Goal: Task Accomplishment & Management: Complete application form

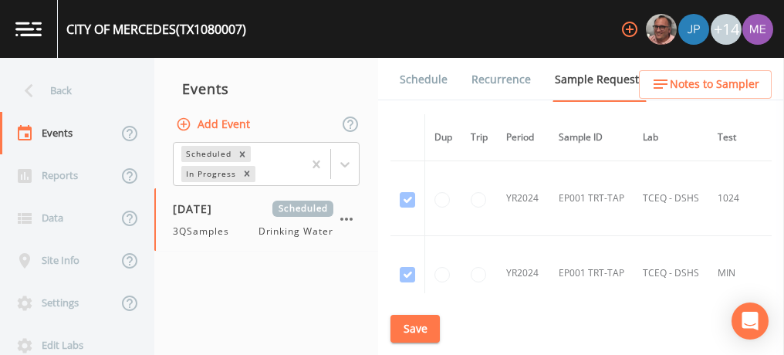
scroll to position [2701, 0]
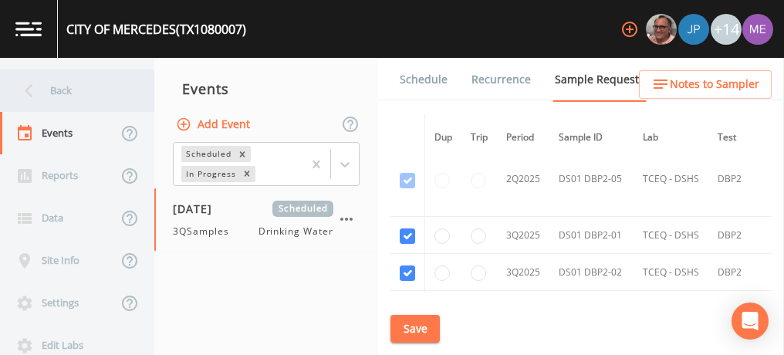
click at [59, 90] on div "Back" at bounding box center [69, 90] width 139 height 42
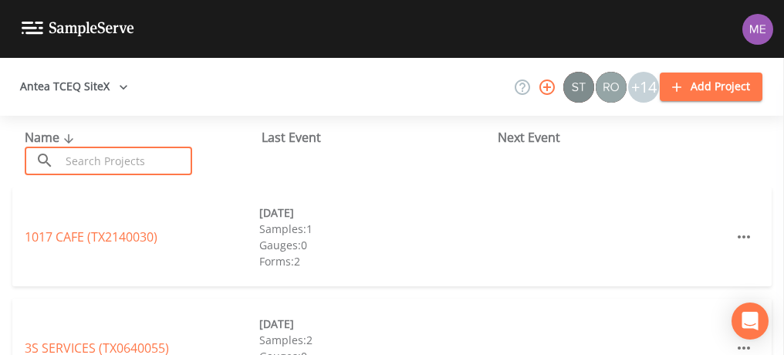
click at [90, 157] on input "text" at bounding box center [126, 161] width 132 height 29
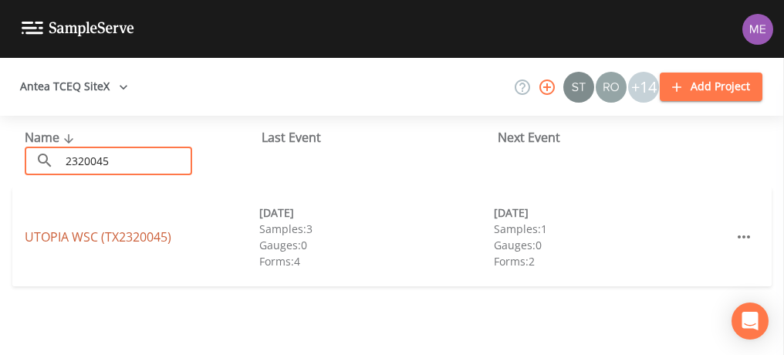
type input "2320045"
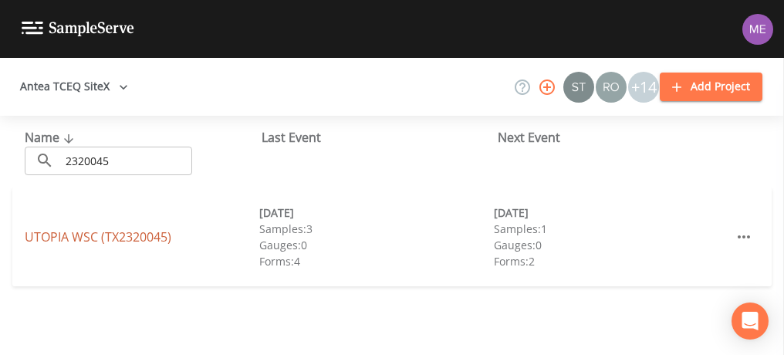
click at [68, 237] on link "UTOPIA WSC (TX2320045)" at bounding box center [98, 236] width 147 height 17
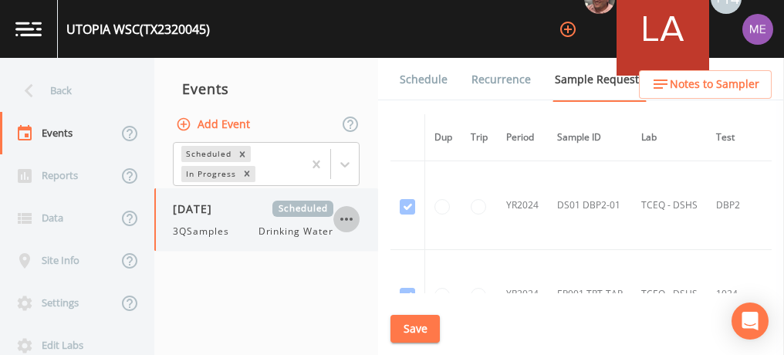
click at [346, 219] on icon "button" at bounding box center [346, 219] width 12 height 3
click at [405, 354] on div at bounding box center [392, 355] width 784 height 0
click at [405, 81] on link "Schedule" at bounding box center [423, 79] width 52 height 43
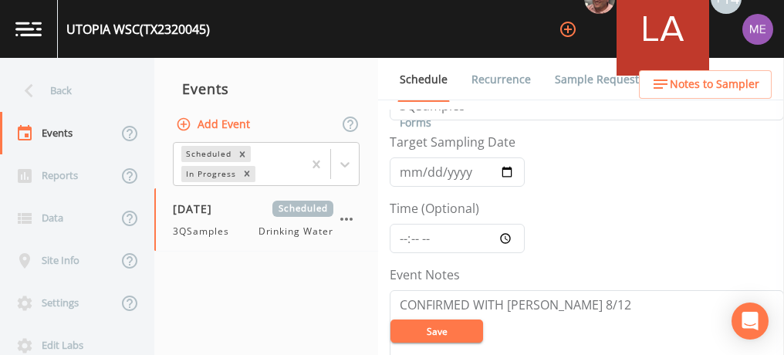
scroll to position [44, 0]
click at [404, 168] on input "[DATE]" at bounding box center [457, 171] width 135 height 29
type input "[DATE]"
click at [403, 236] on input "Time (Optional)" at bounding box center [457, 237] width 135 height 29
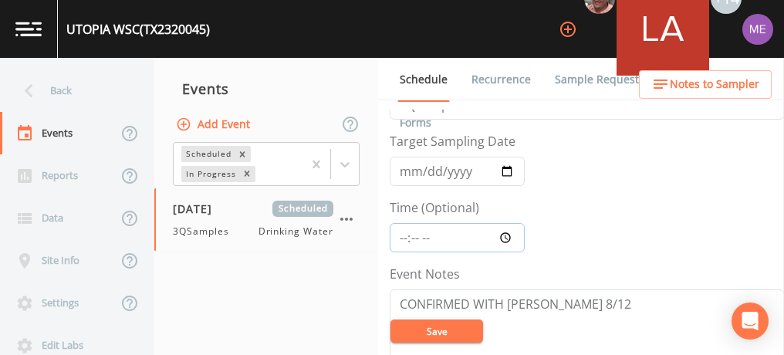
type input "09:00"
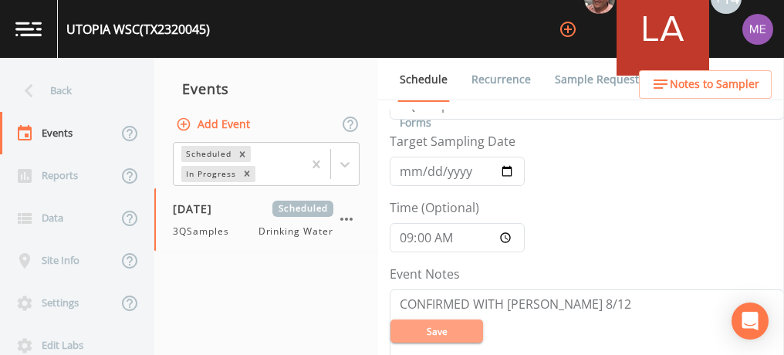
click at [437, 330] on button "Save" at bounding box center [436, 330] width 93 height 23
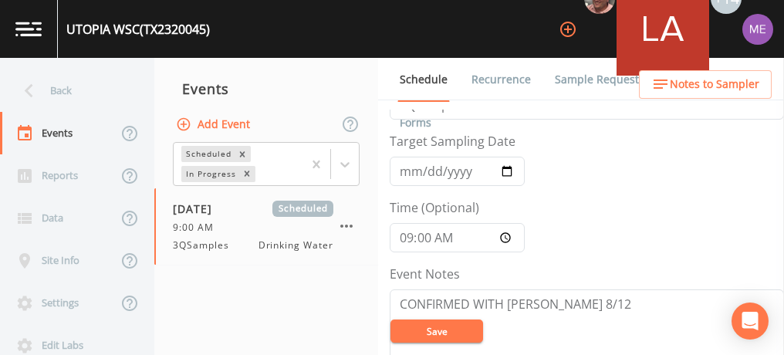
click at [442, 336] on button "Save" at bounding box center [436, 330] width 93 height 23
click at [420, 327] on button "Save" at bounding box center [436, 330] width 93 height 23
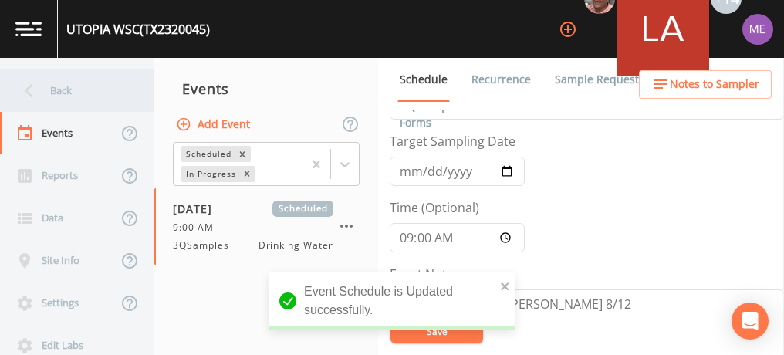
click at [78, 95] on div "Back" at bounding box center [69, 90] width 139 height 42
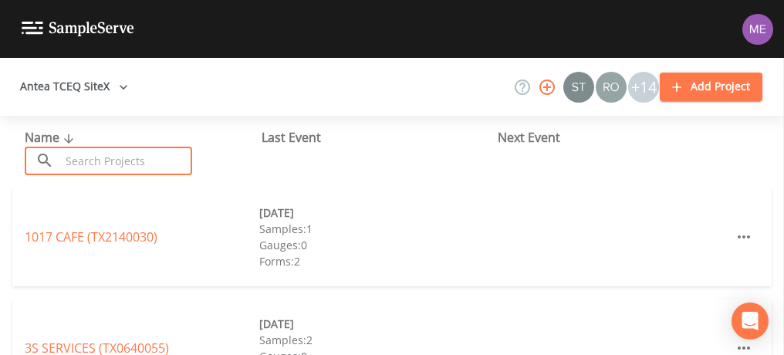
click at [102, 157] on input "text" at bounding box center [126, 161] width 132 height 29
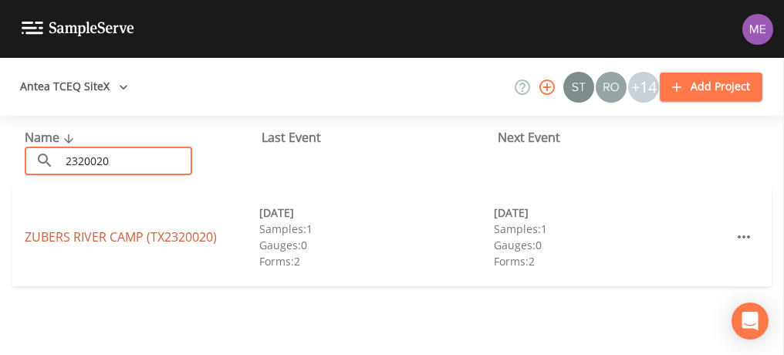
type input "2320020"
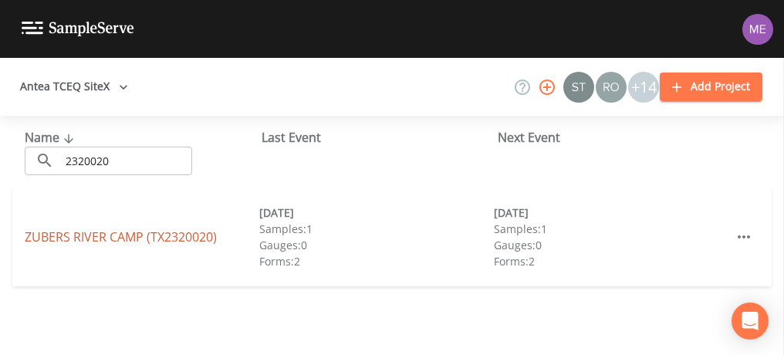
click at [55, 234] on link "[GEOGRAPHIC_DATA] (TX2320020)" at bounding box center [121, 236] width 192 height 17
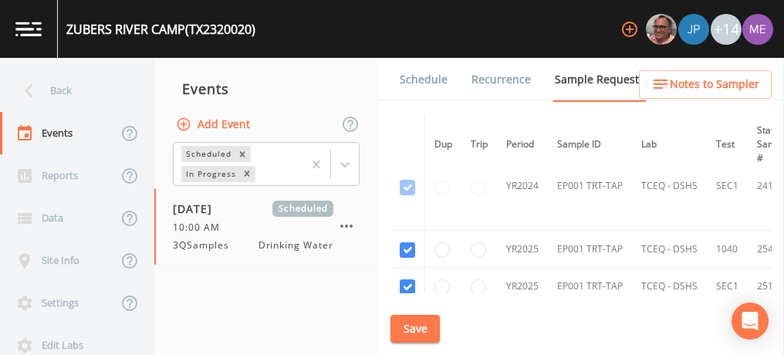
scroll to position [123, 0]
click at [415, 76] on link "Schedule" at bounding box center [423, 79] width 52 height 43
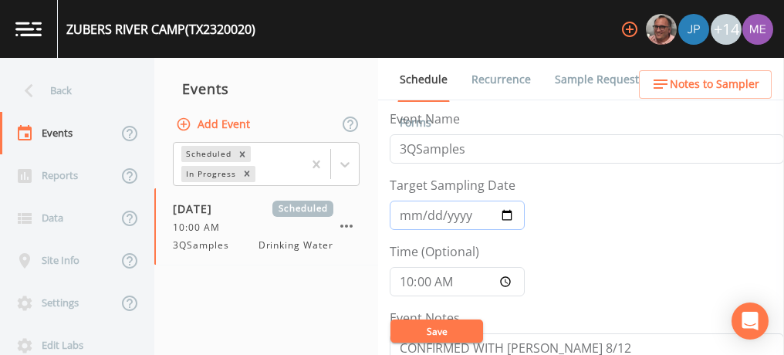
click at [401, 218] on input "[DATE]" at bounding box center [457, 215] width 135 height 29
type input "[DATE]"
click at [428, 335] on button "Save" at bounding box center [436, 330] width 93 height 23
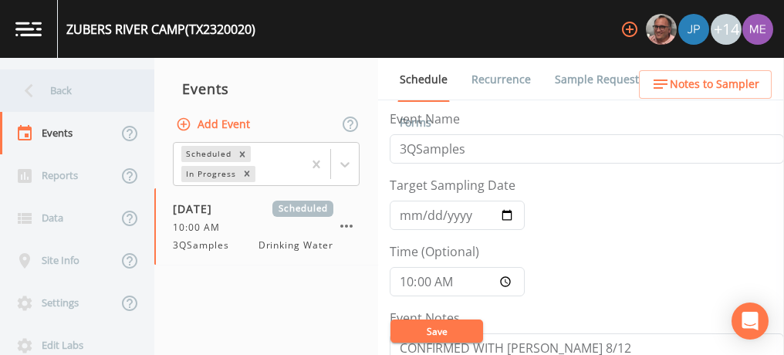
click at [52, 87] on div "Back" at bounding box center [69, 90] width 139 height 42
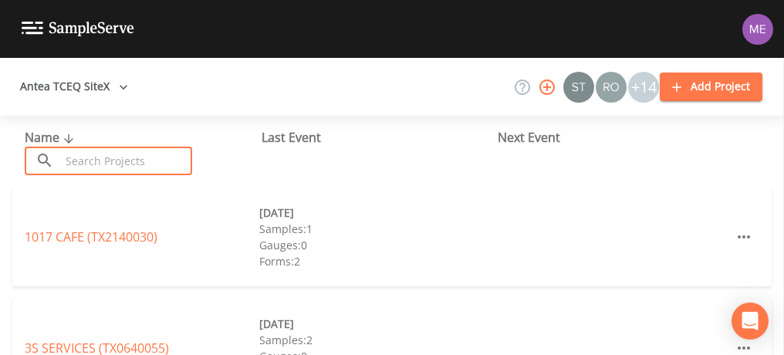
click at [80, 160] on input "text" at bounding box center [126, 161] width 132 height 29
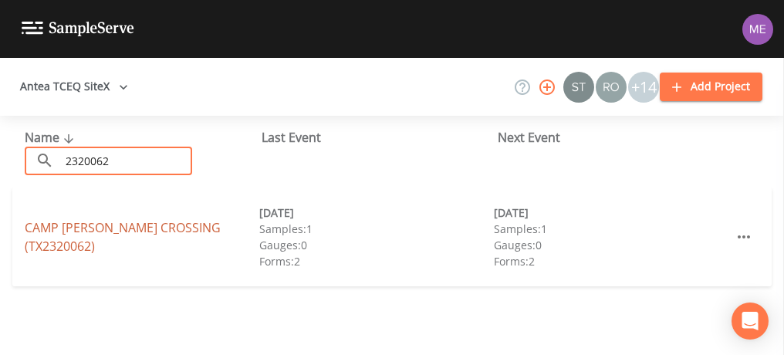
type input "2320062"
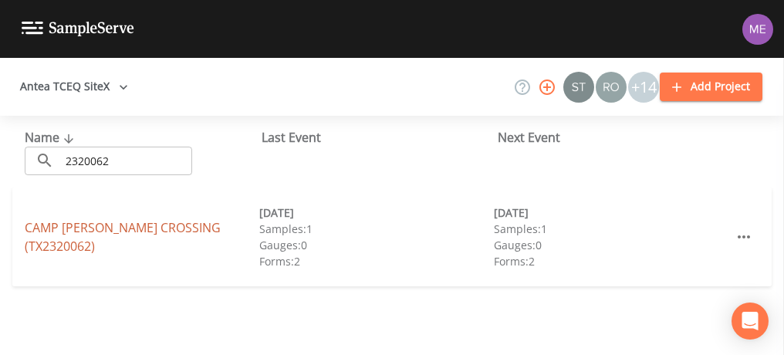
click at [50, 242] on link "[GEOGRAPHIC_DATA][PERSON_NAME] (TX2320062)" at bounding box center [123, 236] width 196 height 35
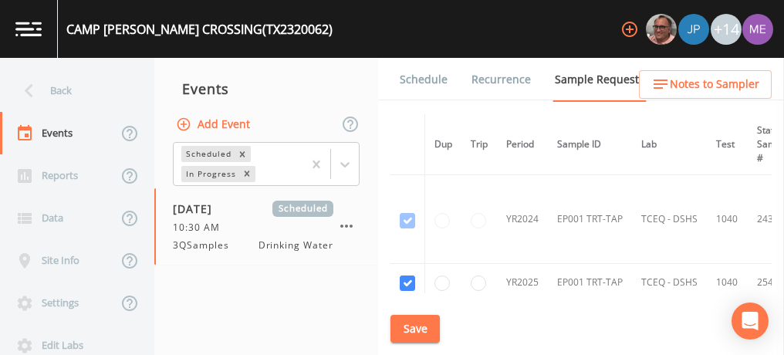
click at [432, 82] on link "Schedule" at bounding box center [423, 79] width 52 height 43
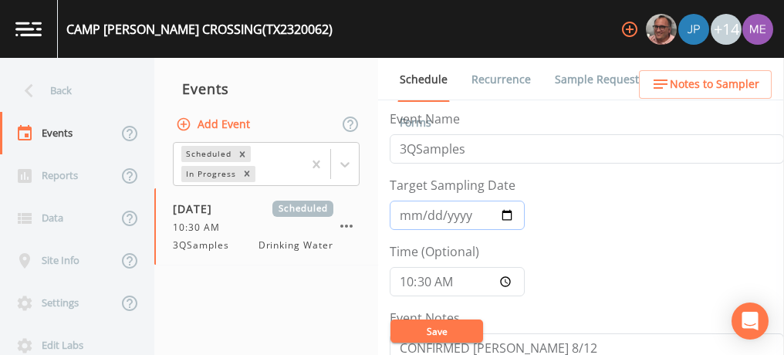
click at [407, 212] on input "[DATE]" at bounding box center [457, 215] width 135 height 29
type input "[DATE]"
click at [438, 330] on button "Save" at bounding box center [436, 330] width 93 height 23
click at [440, 327] on button "Save" at bounding box center [436, 330] width 93 height 23
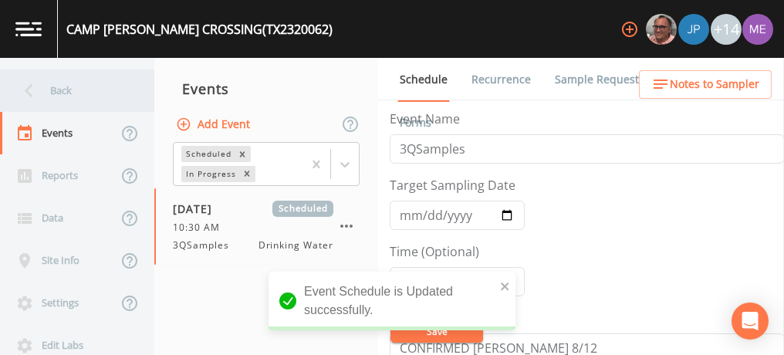
click at [68, 87] on div "Back" at bounding box center [69, 90] width 139 height 42
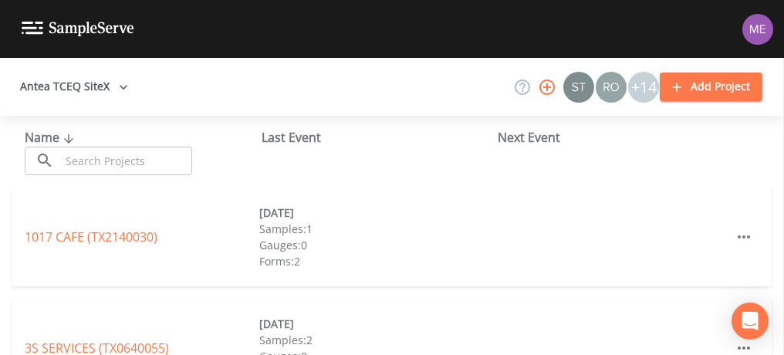
click at [99, 157] on input "text" at bounding box center [126, 161] width 132 height 29
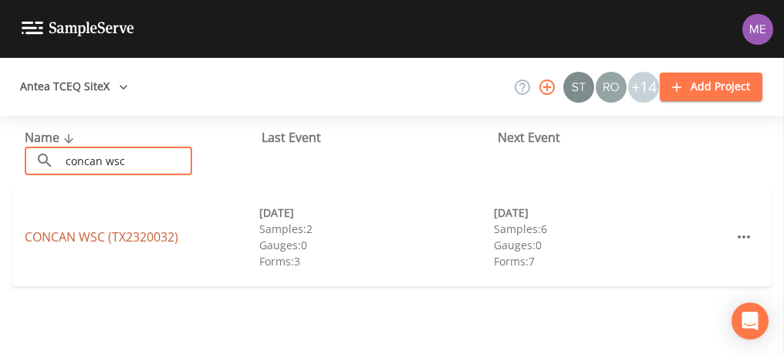
type input "concan wsc"
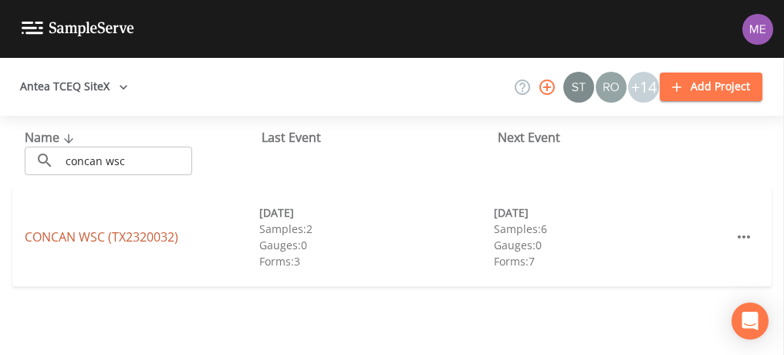
click at [96, 238] on link "CONCAN WSC (TX2320032)" at bounding box center [102, 236] width 154 height 17
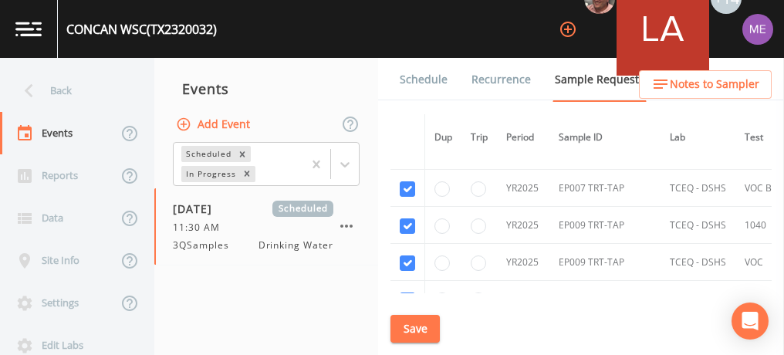
scroll to position [3732, 0]
click at [426, 81] on link "Schedule" at bounding box center [423, 79] width 52 height 43
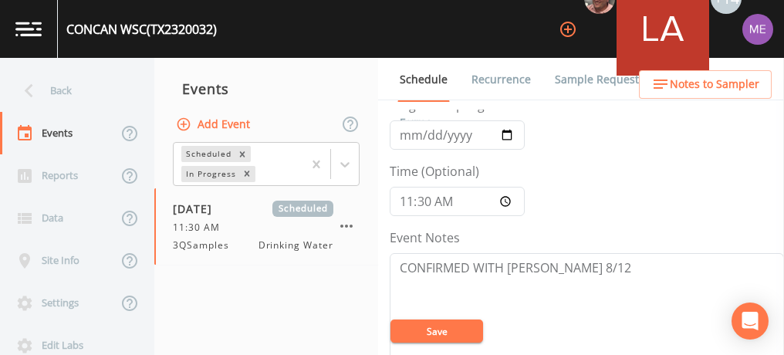
scroll to position [78, 0]
click at [407, 136] on input "[DATE]" at bounding box center [457, 137] width 135 height 29
type input "[DATE]"
click at [443, 330] on button "Save" at bounding box center [436, 330] width 93 height 23
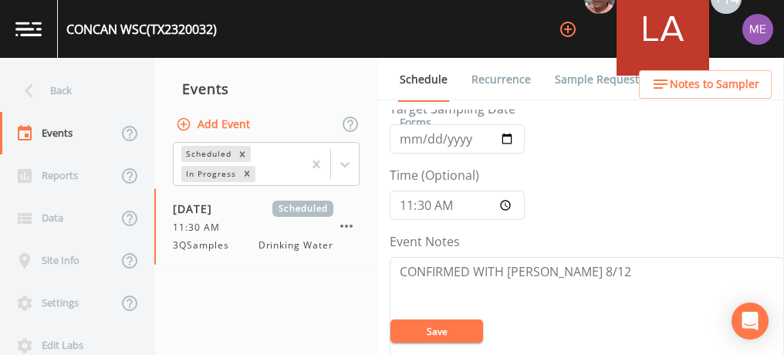
scroll to position [70, 0]
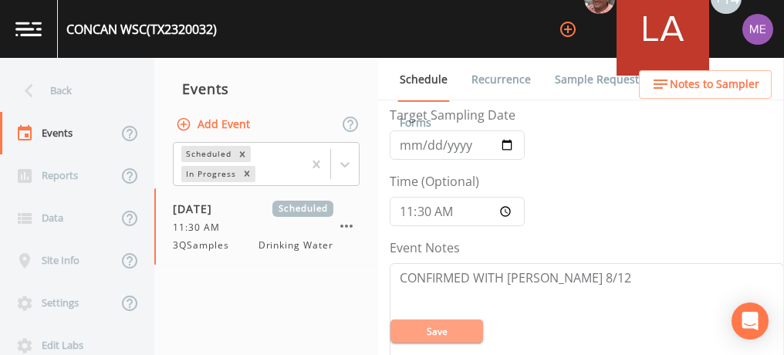
click at [421, 329] on button "Save" at bounding box center [436, 330] width 93 height 23
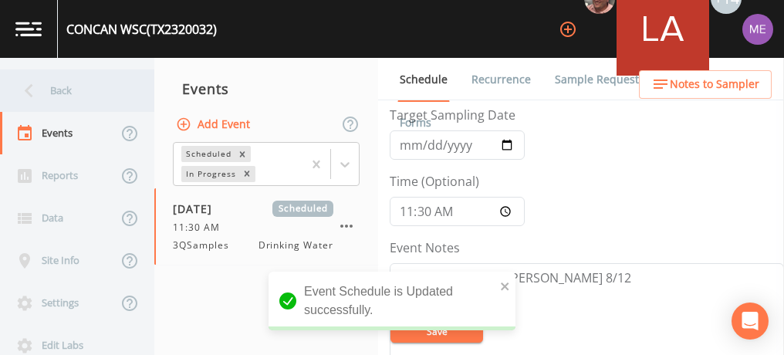
click at [55, 86] on div "Back" at bounding box center [69, 90] width 139 height 42
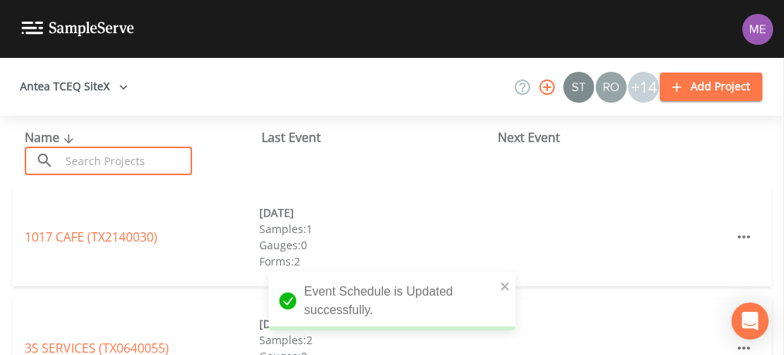
click at [102, 160] on input "text" at bounding box center [126, 161] width 132 height 29
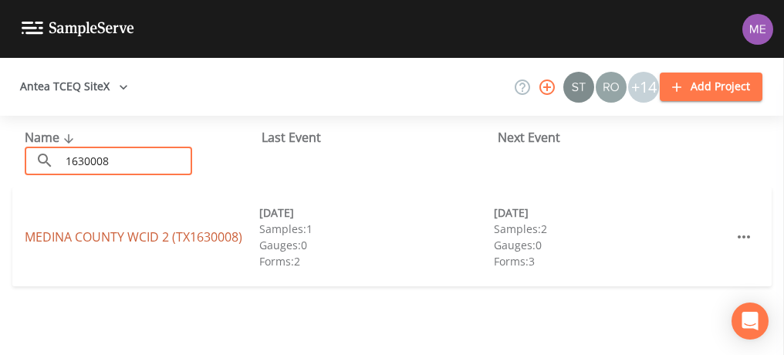
type input "1630008"
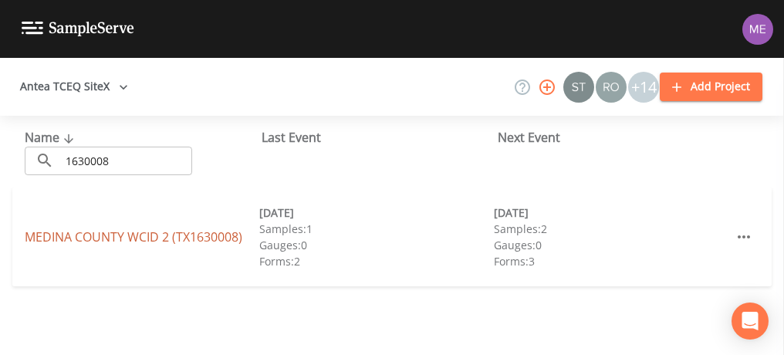
click at [115, 235] on link "MEDINA COUNTY WCID 2 (TX1630008)" at bounding box center [134, 236] width 218 height 17
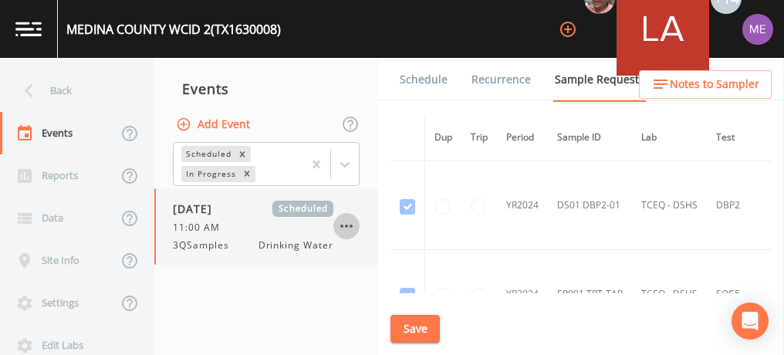
click at [350, 221] on icon "button" at bounding box center [346, 226] width 19 height 19
click at [375, 354] on div at bounding box center [392, 355] width 784 height 0
click at [417, 76] on link "Schedule" at bounding box center [423, 79] width 52 height 43
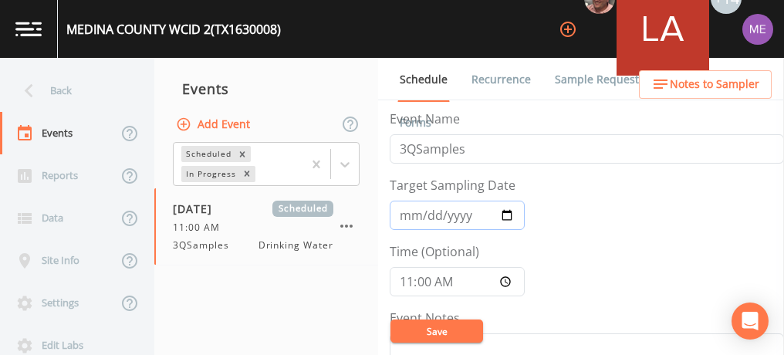
click at [409, 208] on input "[DATE]" at bounding box center [457, 215] width 135 height 29
type input "[DATE]"
click at [439, 326] on button "Save" at bounding box center [436, 330] width 93 height 23
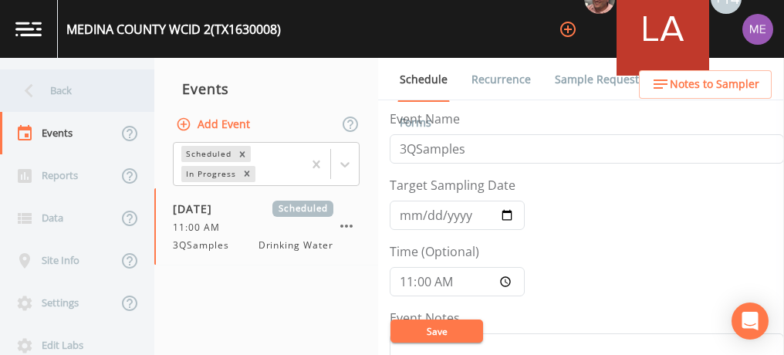
click at [65, 93] on div "Back" at bounding box center [69, 90] width 139 height 42
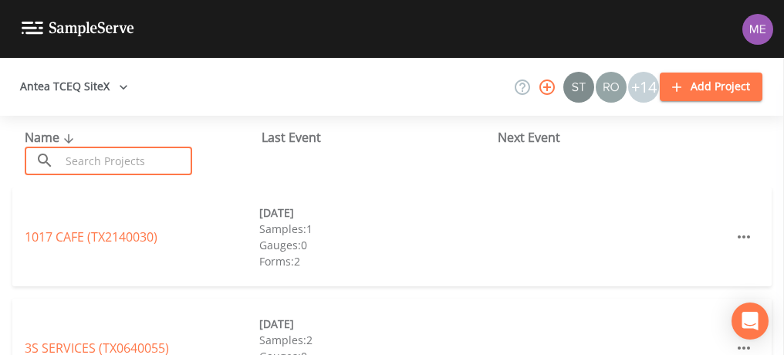
click at [96, 165] on input "text" at bounding box center [126, 161] width 132 height 29
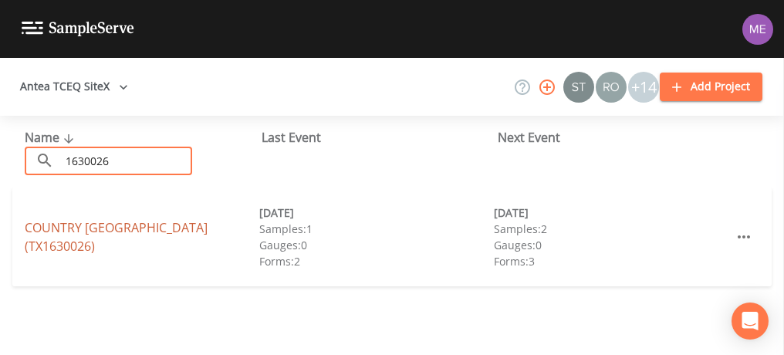
type input "1630026"
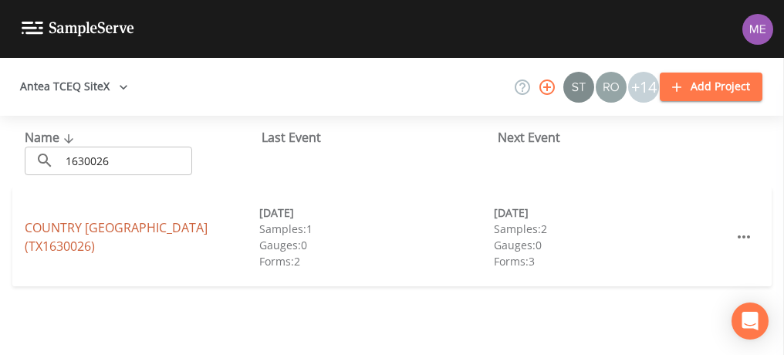
click at [129, 239] on link "[GEOGRAPHIC_DATA] (TX1630026)" at bounding box center [116, 236] width 183 height 35
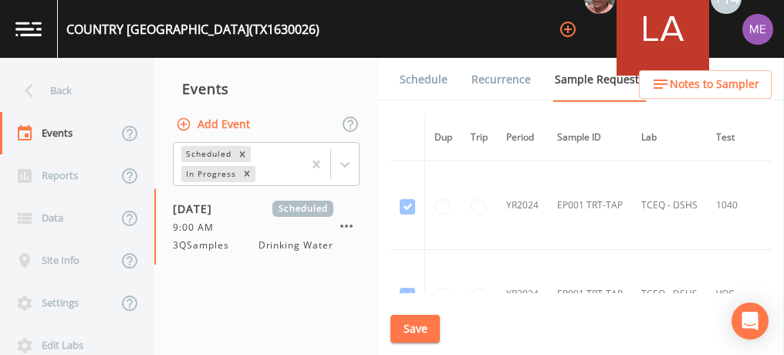
click at [414, 80] on link "Schedule" at bounding box center [423, 79] width 52 height 43
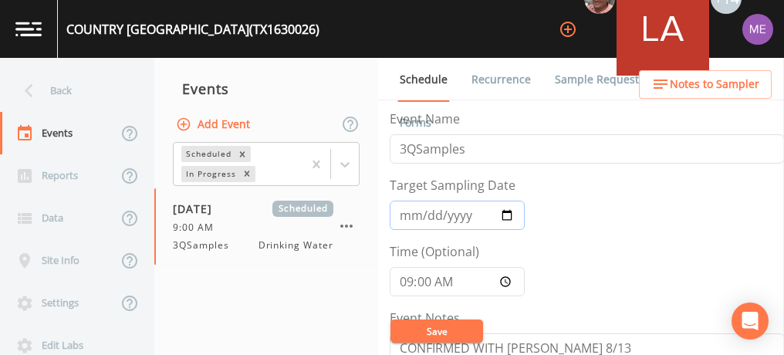
click at [403, 218] on input "[DATE]" at bounding box center [457, 215] width 135 height 29
type input "[DATE]"
click at [433, 330] on button "Save" at bounding box center [436, 330] width 93 height 23
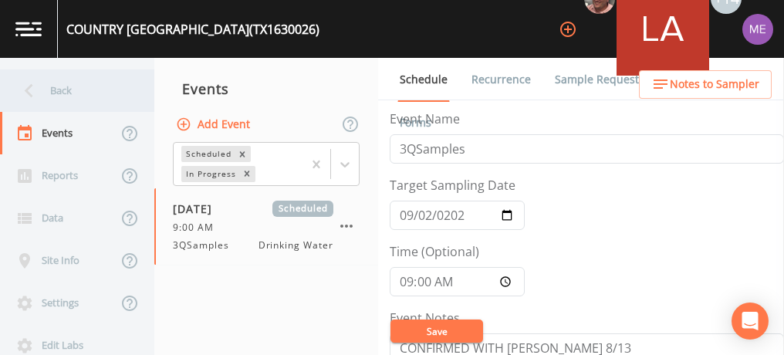
click at [65, 90] on div "Back" at bounding box center [69, 90] width 139 height 42
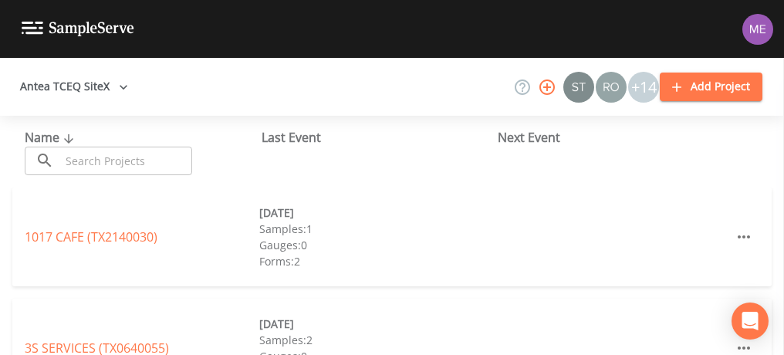
click at [96, 160] on input "text" at bounding box center [126, 161] width 132 height 29
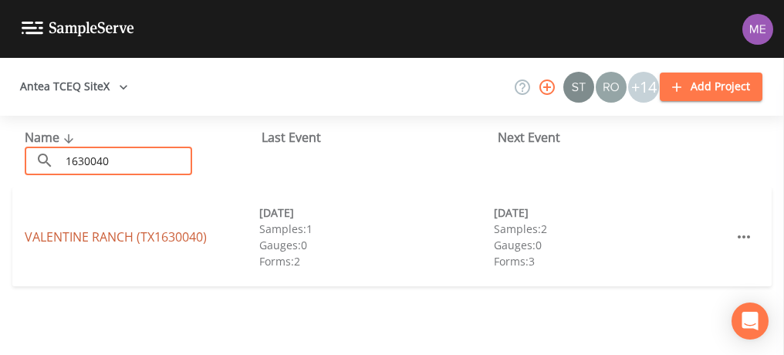
type input "1630040"
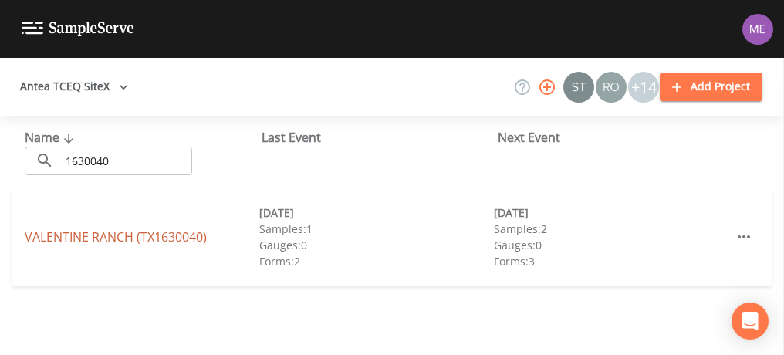
click at [116, 235] on link "[GEOGRAPHIC_DATA] (TX1630040)" at bounding box center [116, 236] width 182 height 17
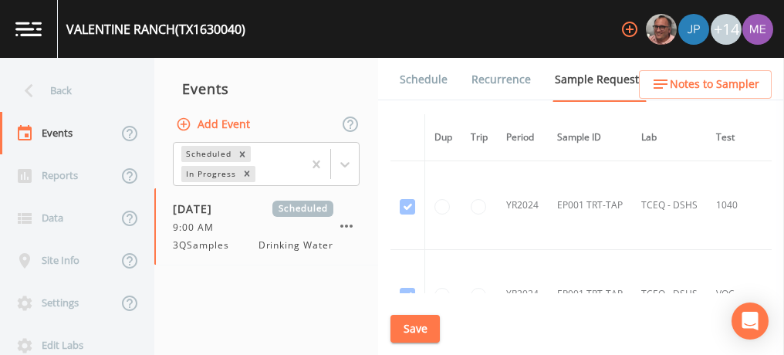
click at [417, 81] on link "Schedule" at bounding box center [423, 79] width 52 height 43
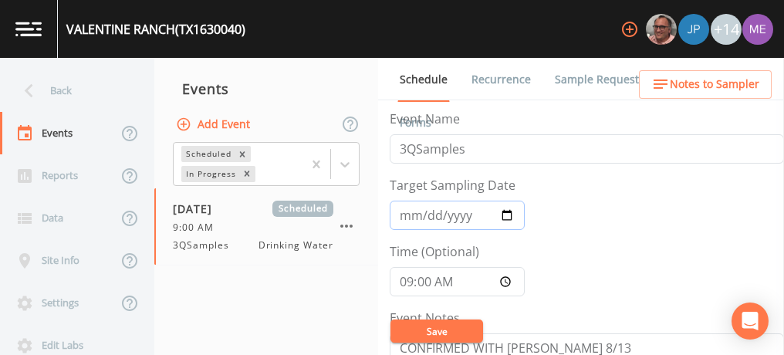
click at [408, 215] on input "[DATE]" at bounding box center [457, 215] width 135 height 29
type input "[DATE]"
click at [427, 215] on input "[DATE]" at bounding box center [457, 215] width 135 height 29
type input "[DATE]"
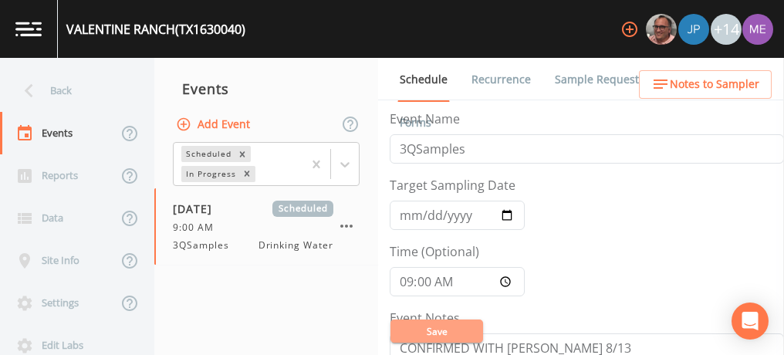
click at [441, 326] on button "Save" at bounding box center [436, 330] width 93 height 23
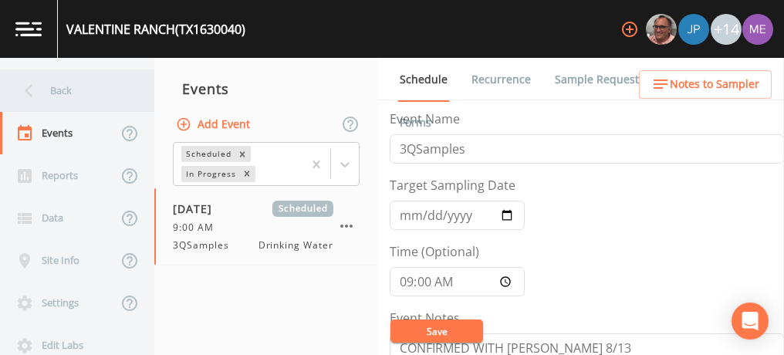
click at [59, 87] on div "Back" at bounding box center [69, 90] width 139 height 42
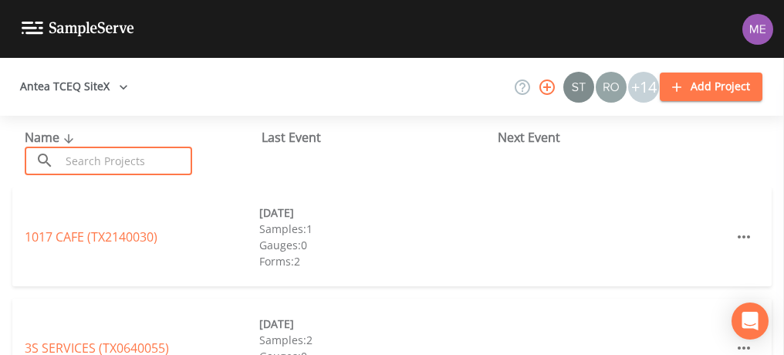
click at [83, 160] on input "text" at bounding box center [126, 161] width 132 height 29
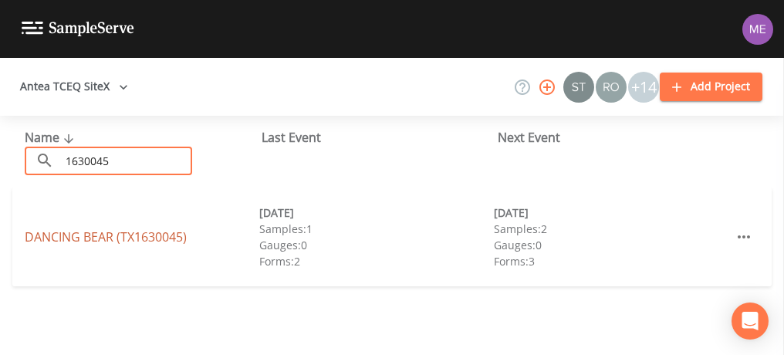
type input "1630045"
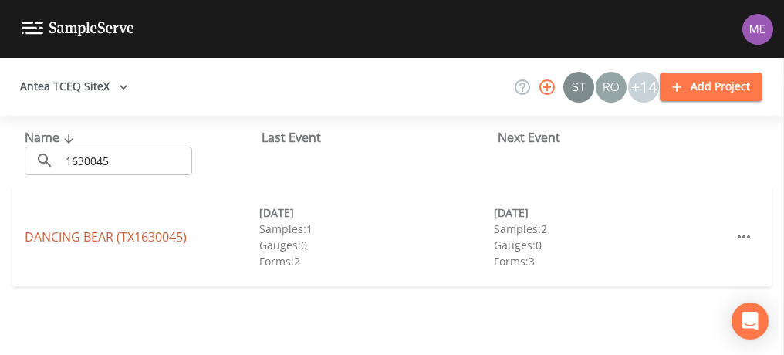
click at [106, 234] on link "DANCING BEAR (TX1630045)" at bounding box center [106, 236] width 162 height 17
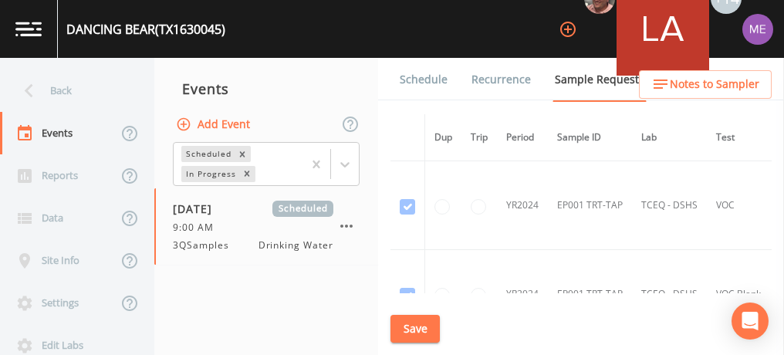
click at [411, 78] on link "Schedule" at bounding box center [423, 79] width 52 height 43
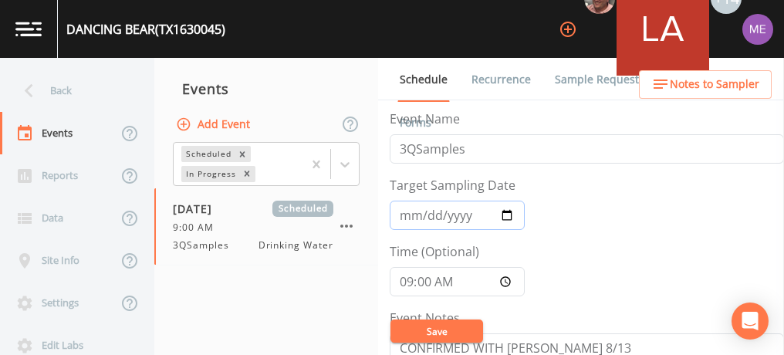
click at [409, 211] on input "[DATE]" at bounding box center [457, 215] width 135 height 29
type input "[DATE]"
click at [437, 326] on button "Save" at bounding box center [436, 330] width 93 height 23
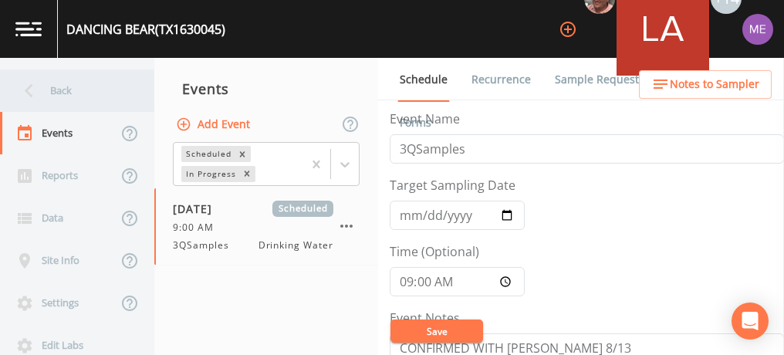
click at [66, 89] on div "Back" at bounding box center [69, 90] width 139 height 42
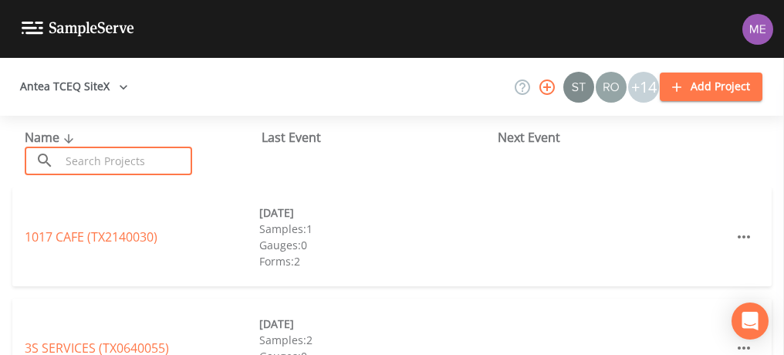
click at [103, 154] on input "text" at bounding box center [126, 161] width 132 height 29
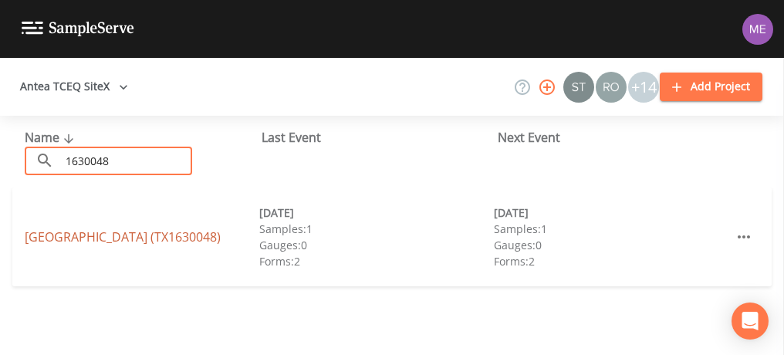
type input "1630048"
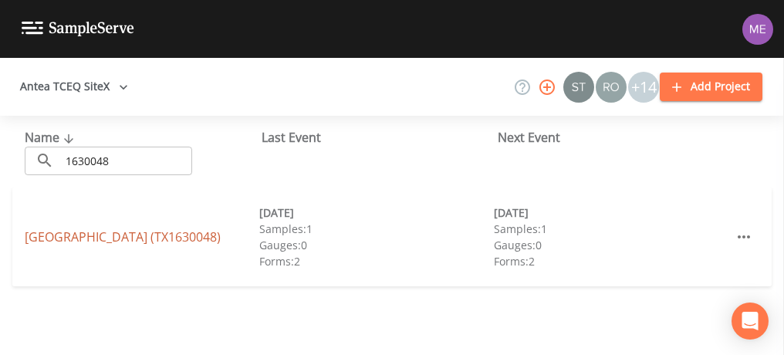
click at [107, 233] on link "[GEOGRAPHIC_DATA] (TX1630048)" at bounding box center [123, 236] width 196 height 17
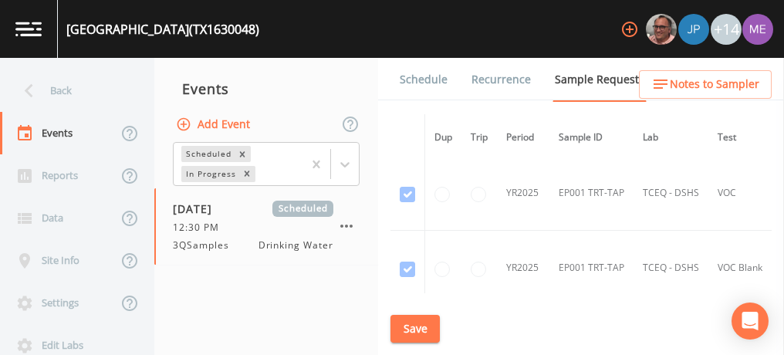
scroll to position [531, 0]
click at [431, 80] on link "Schedule" at bounding box center [423, 79] width 52 height 43
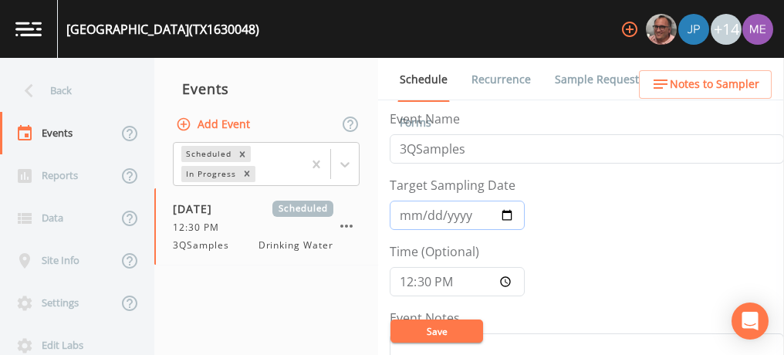
click at [407, 212] on input "[DATE]" at bounding box center [457, 215] width 135 height 29
type input "[DATE]"
click at [465, 322] on button "Save" at bounding box center [436, 330] width 93 height 23
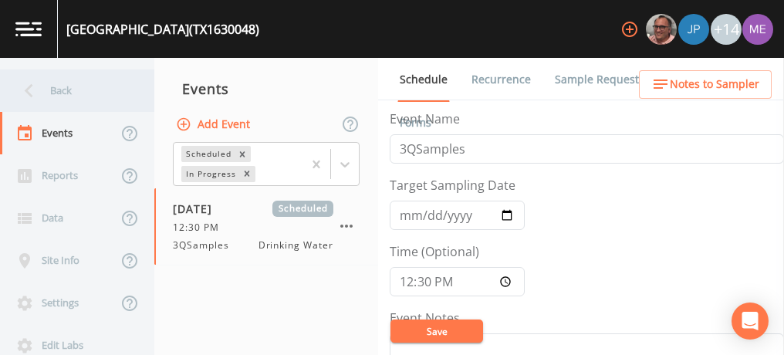
click at [67, 89] on div "Back" at bounding box center [69, 90] width 139 height 42
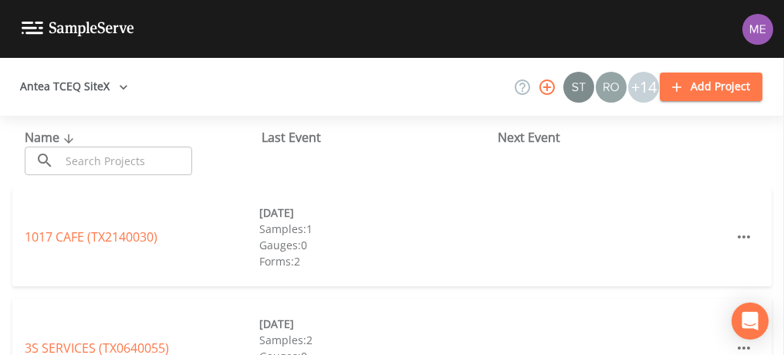
click at [108, 156] on input "text" at bounding box center [126, 161] width 132 height 29
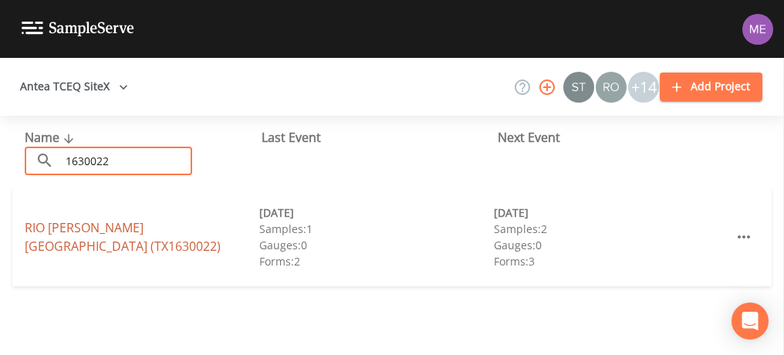
type input "1630022"
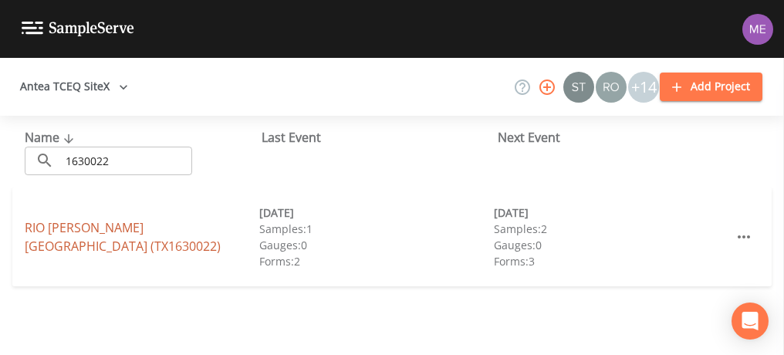
click at [137, 236] on link "[GEOGRAPHIC_DATA][PERSON_NAME] (TX1630022)" at bounding box center [123, 236] width 196 height 35
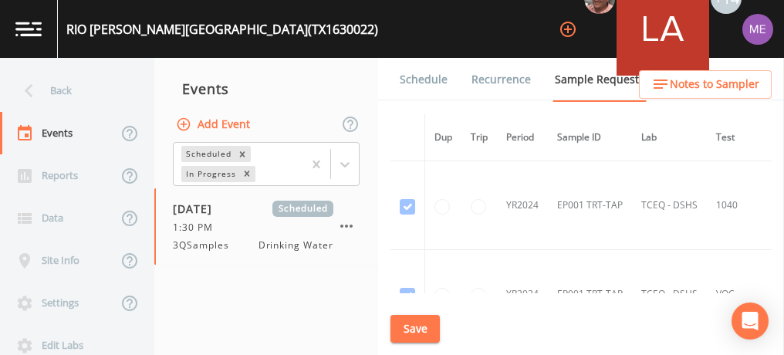
click at [431, 80] on link "Schedule" at bounding box center [423, 79] width 52 height 43
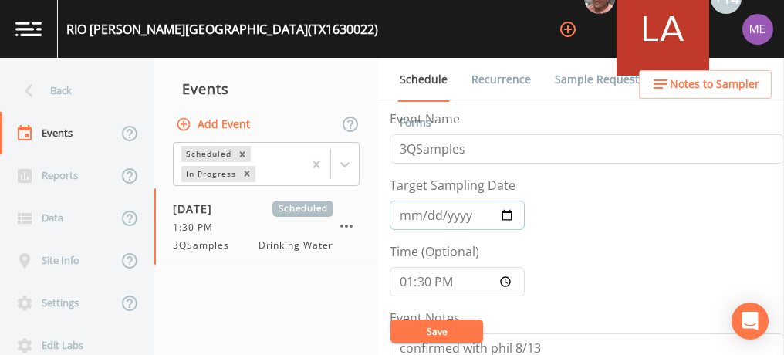
click at [407, 215] on input "[DATE]" at bounding box center [457, 215] width 135 height 29
type input "[DATE]"
click at [426, 329] on button "Save" at bounding box center [436, 330] width 93 height 23
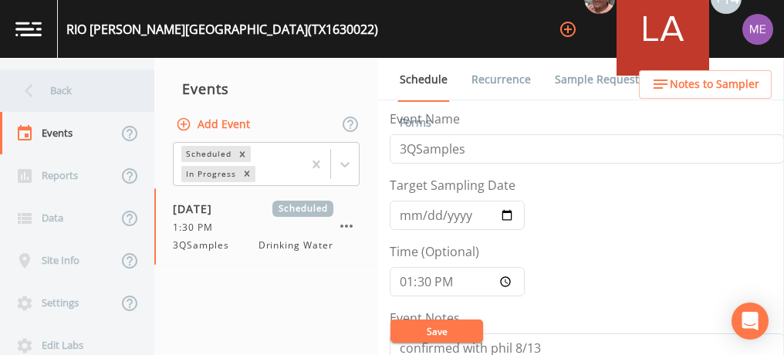
click at [55, 89] on div "Back" at bounding box center [69, 90] width 139 height 42
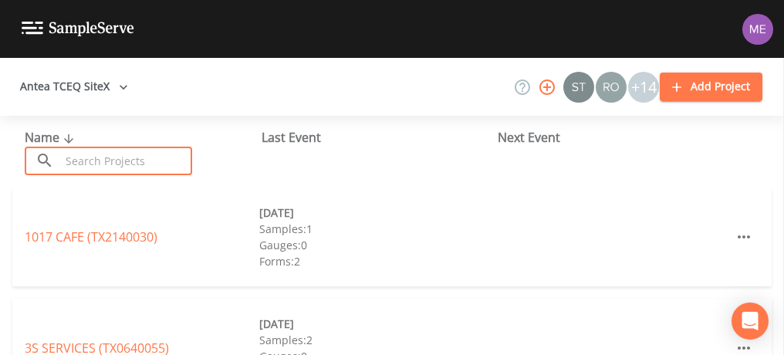
click at [83, 159] on input "text" at bounding box center [126, 161] width 132 height 29
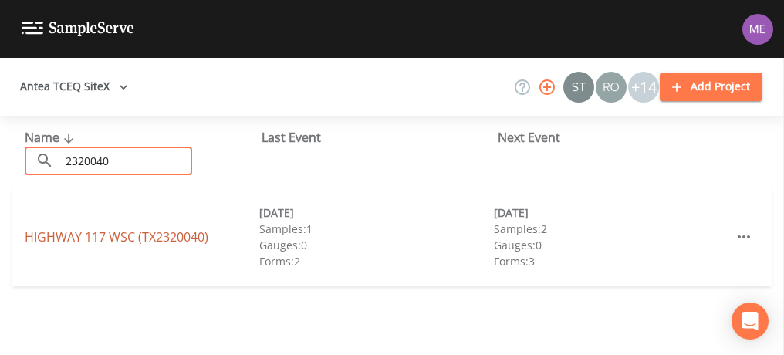
type input "2320040"
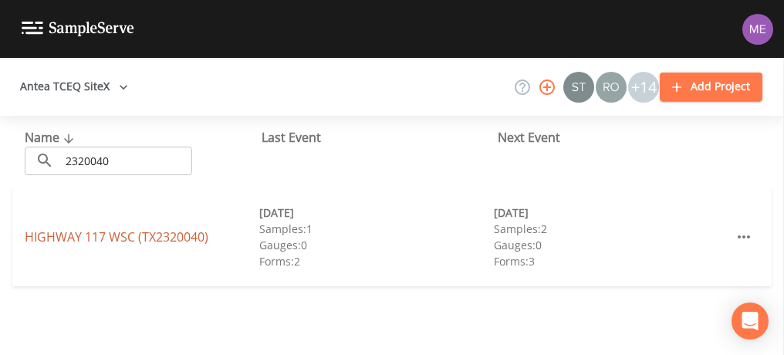
click at [101, 235] on link "HIGHWAY 117 WSC (TX2320040)" at bounding box center [117, 236] width 184 height 17
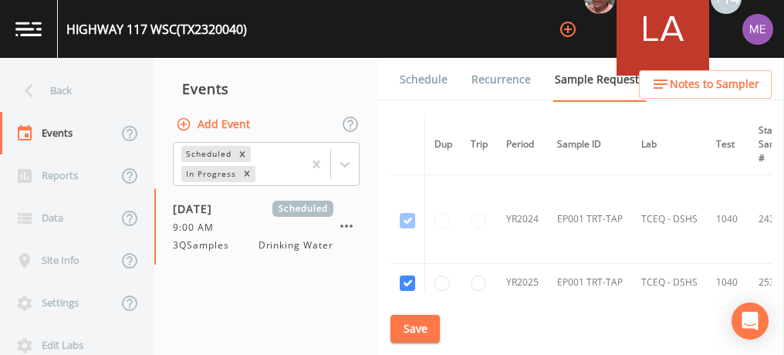
click at [421, 84] on link "Schedule" at bounding box center [423, 79] width 52 height 43
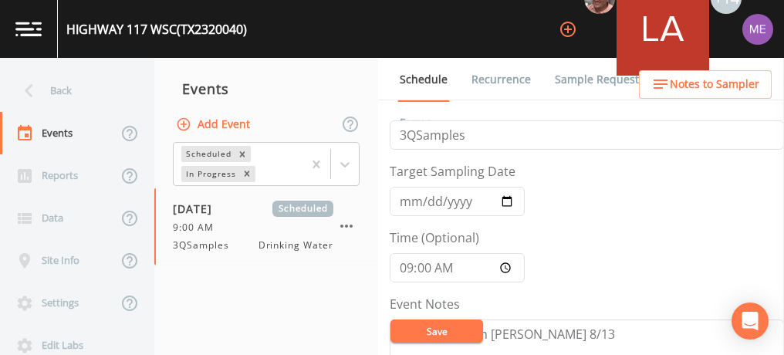
scroll to position [5, 0]
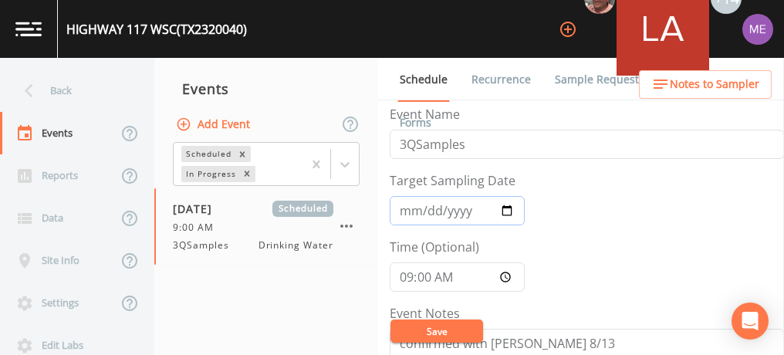
click at [407, 210] on input "[DATE]" at bounding box center [457, 210] width 135 height 29
type input "[DATE]"
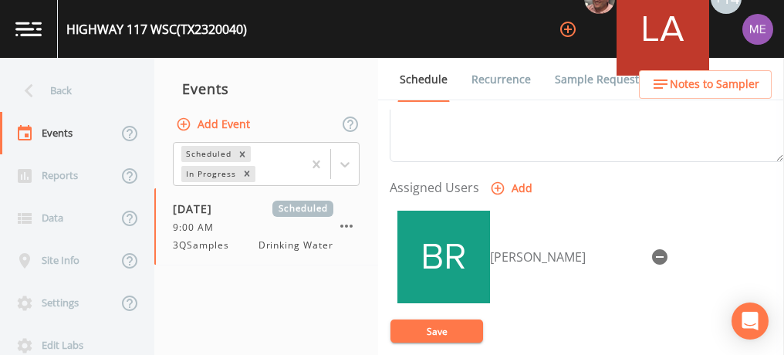
scroll to position [602, 0]
click at [652, 248] on icon "button" at bounding box center [659, 255] width 15 height 15
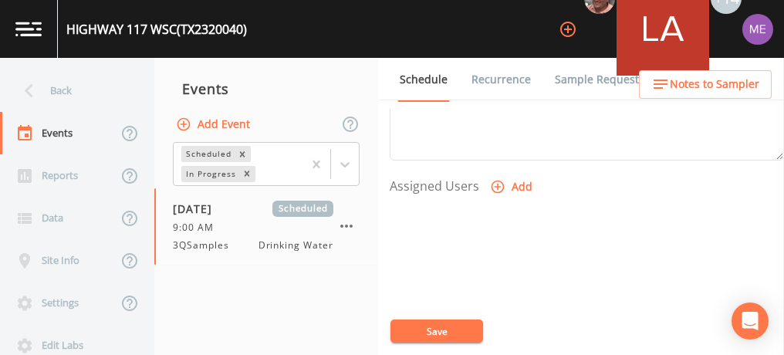
click at [508, 184] on button "Add" at bounding box center [513, 187] width 52 height 29
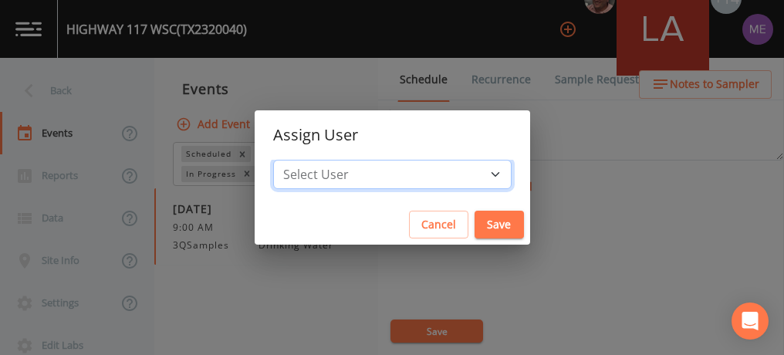
click at [477, 174] on select "Select User [PERSON_NAME] [PERSON_NAME] [PERSON_NAME] [PERSON_NAME] [PERSON_NAM…" at bounding box center [392, 174] width 238 height 29
select select "6518b6a0-c5fa-4d0f-8e3d-fc6e8623860b"
click at [296, 160] on select "Select User [PERSON_NAME] [PERSON_NAME] [PERSON_NAME] [PERSON_NAME] [PERSON_NAM…" at bounding box center [392, 174] width 238 height 29
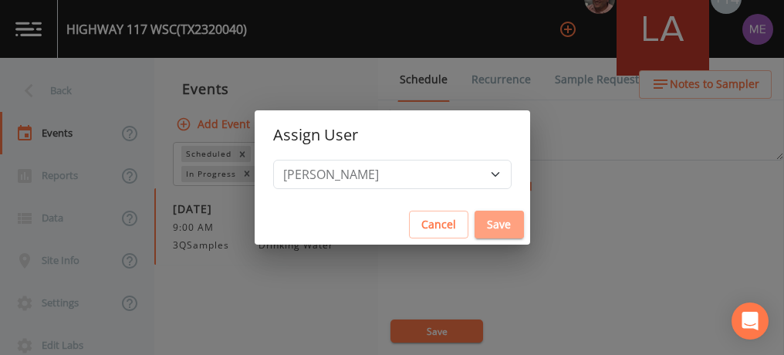
click at [475, 223] on button "Save" at bounding box center [499, 225] width 49 height 29
select select
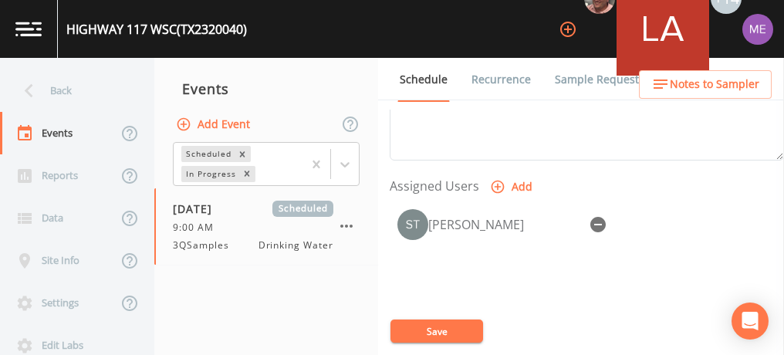
click at [421, 328] on button "Save" at bounding box center [436, 330] width 93 height 23
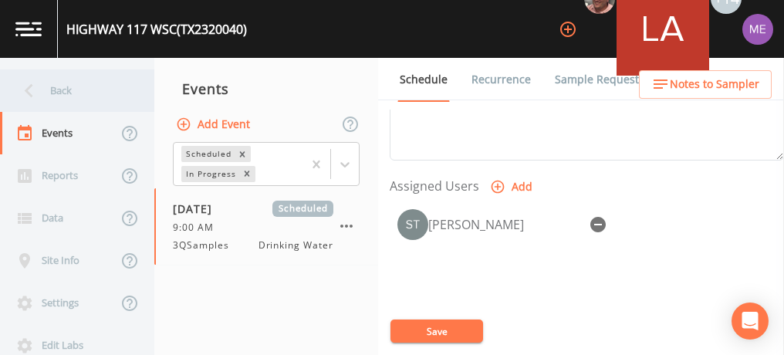
click at [72, 88] on div "Back" at bounding box center [69, 90] width 139 height 42
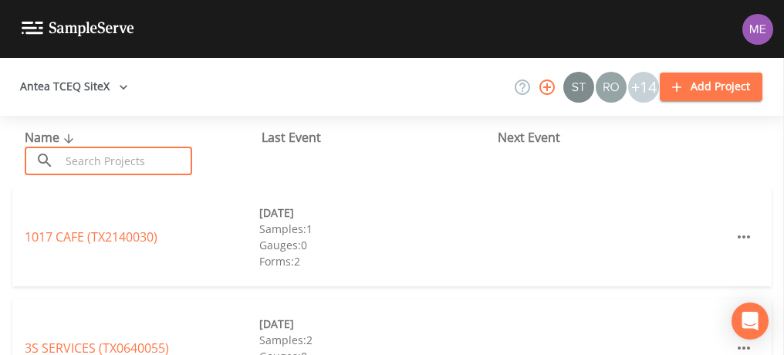
click at [90, 160] on input "text" at bounding box center [126, 161] width 132 height 29
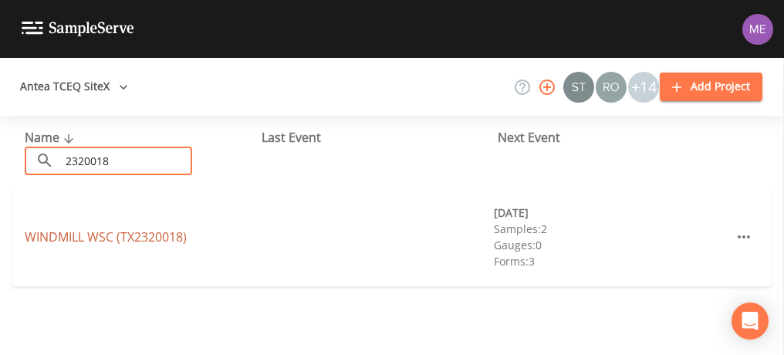
type input "2320018"
click at [110, 235] on link "WINDMILL WSC (TX2320018)" at bounding box center [106, 236] width 162 height 17
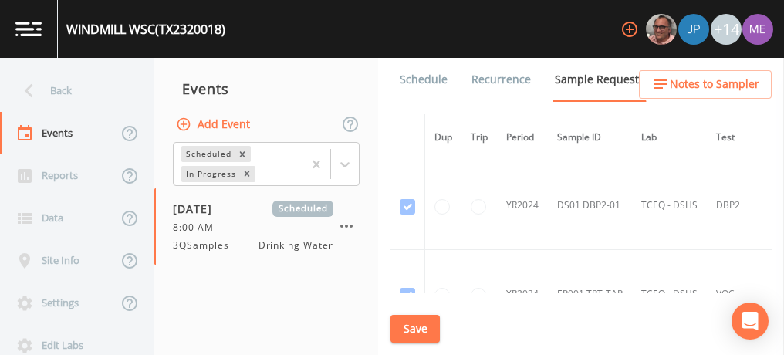
click at [412, 83] on link "Schedule" at bounding box center [423, 79] width 52 height 43
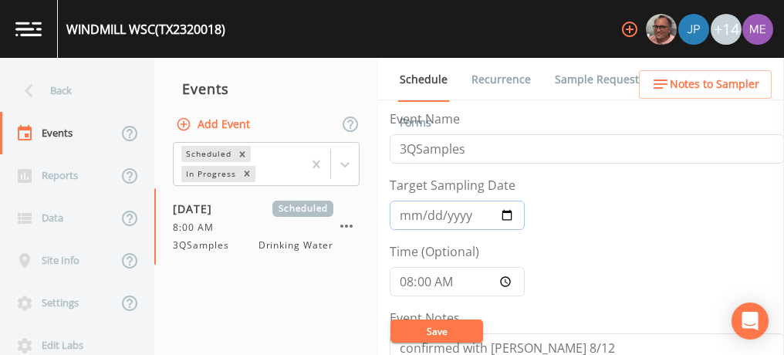
click at [407, 215] on input "[DATE]" at bounding box center [457, 215] width 135 height 29
type input "[DATE]"
click at [407, 284] on input "08:00:00" at bounding box center [457, 281] width 135 height 29
type input "09:00"
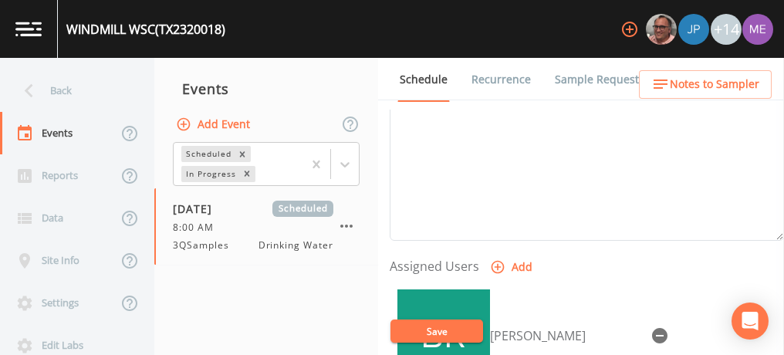
scroll to position [522, 0]
click at [652, 327] on icon "button" at bounding box center [659, 334] width 15 height 15
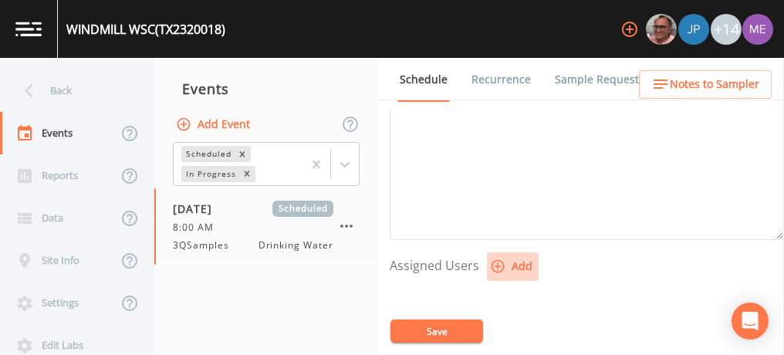
click at [500, 260] on icon "button" at bounding box center [498, 266] width 13 height 13
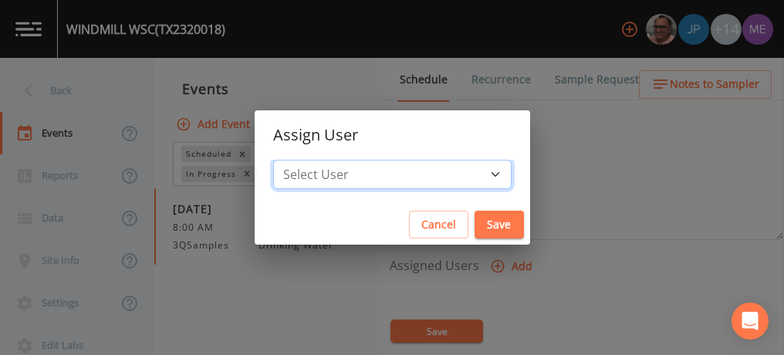
click at [473, 172] on select "Select User [PERSON_NAME] [PERSON_NAME] [PERSON_NAME] [PERSON_NAME] [PERSON_NAM…" at bounding box center [392, 174] width 238 height 29
select select "6518b6a0-c5fa-4d0f-8e3d-fc6e8623860b"
click at [296, 160] on select "Select User [PERSON_NAME] [PERSON_NAME] [PERSON_NAME] [PERSON_NAME] [PERSON_NAM…" at bounding box center [392, 174] width 238 height 29
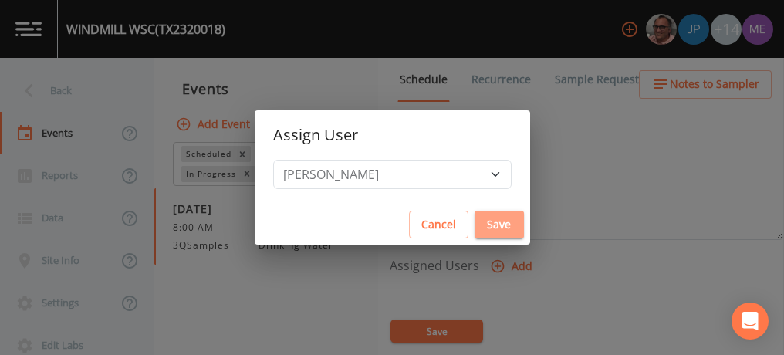
click at [476, 225] on button "Save" at bounding box center [499, 225] width 49 height 29
select select
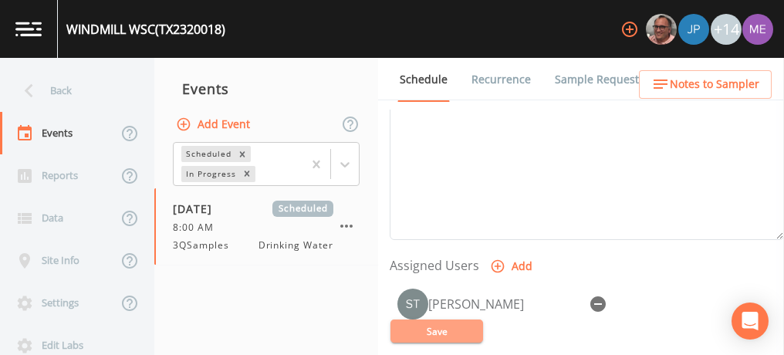
click at [438, 332] on button "Save" at bounding box center [436, 330] width 93 height 23
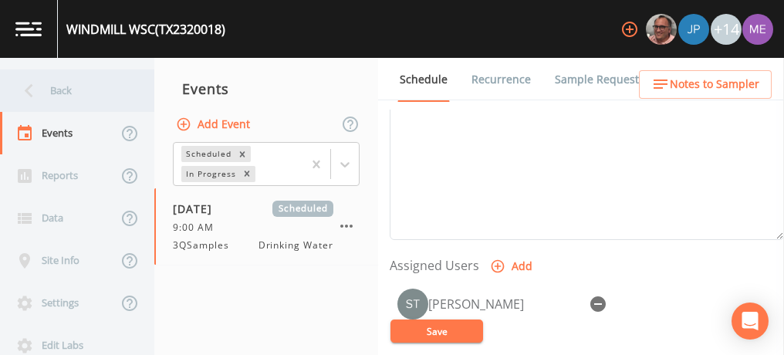
click at [63, 89] on div "Back" at bounding box center [69, 90] width 139 height 42
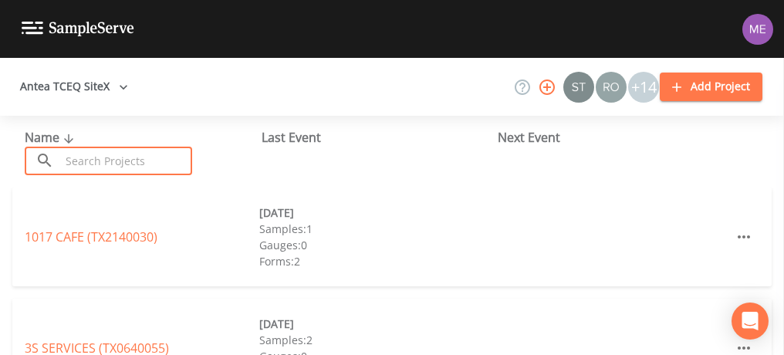
click at [137, 156] on input "text" at bounding box center [126, 161] width 132 height 29
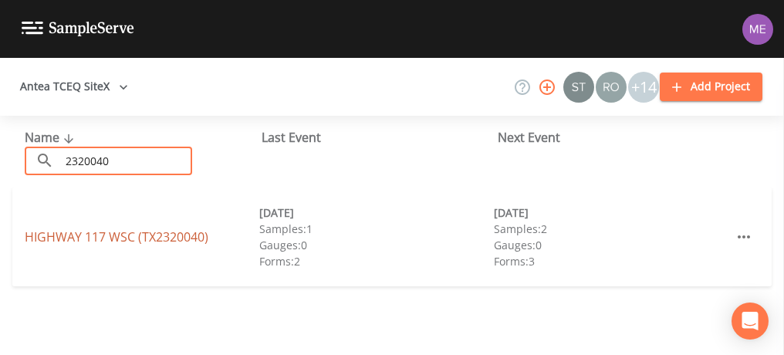
type input "2320040"
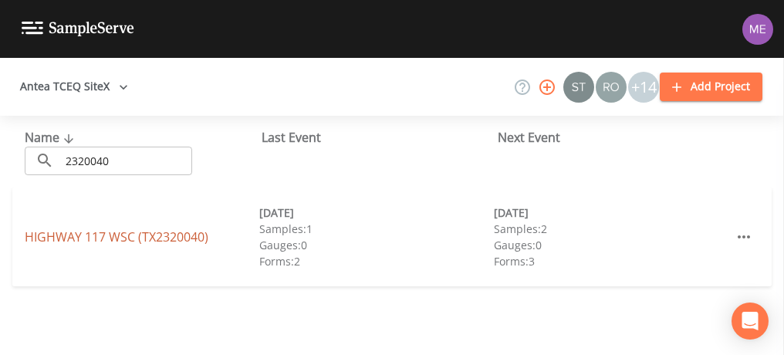
click at [121, 235] on link "HIGHWAY 117 WSC (TX2320040)" at bounding box center [117, 236] width 184 height 17
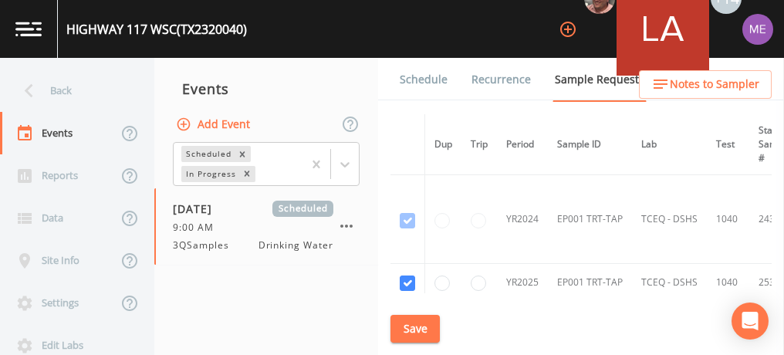
click at [424, 79] on link "Schedule" at bounding box center [423, 79] width 52 height 43
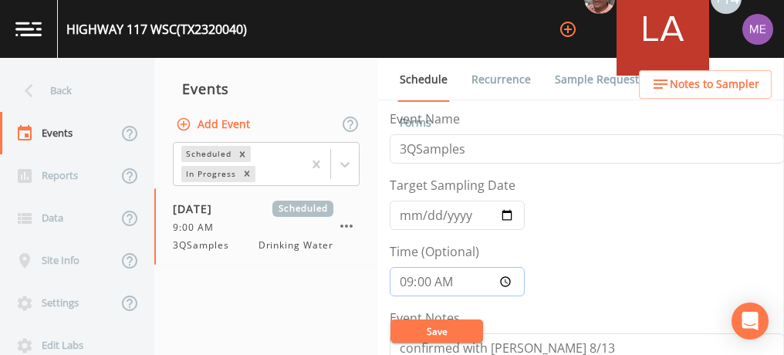
click at [404, 278] on input "09:00:00" at bounding box center [457, 281] width 135 height 29
type input "10:00"
click at [434, 333] on button "Save" at bounding box center [436, 330] width 93 height 23
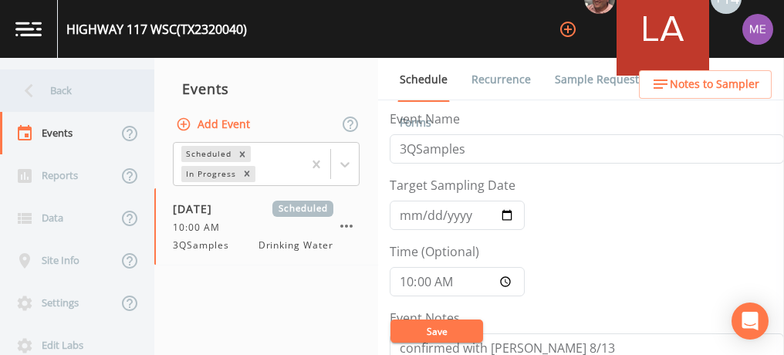
click at [59, 93] on div "Back" at bounding box center [69, 90] width 139 height 42
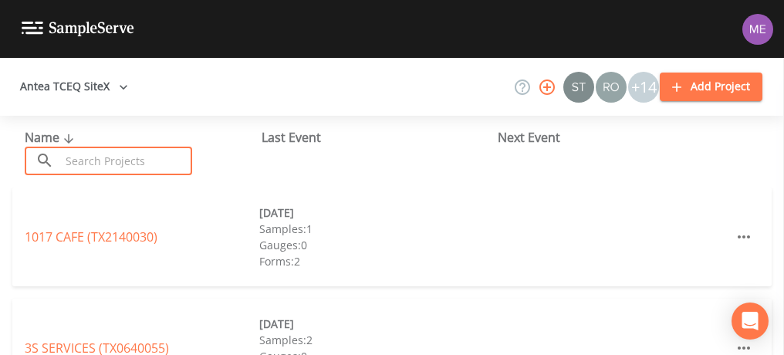
click at [83, 157] on input "text" at bounding box center [126, 161] width 132 height 29
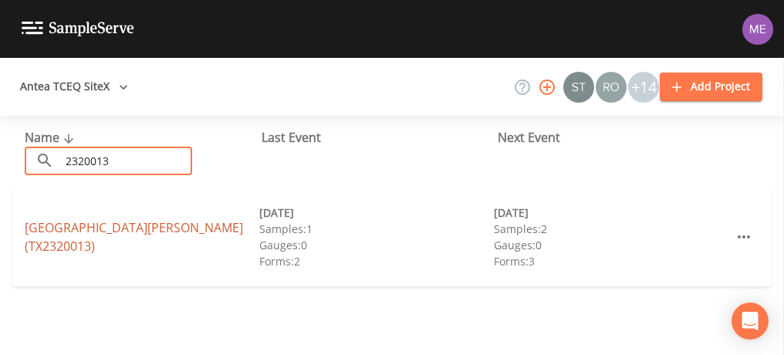
type input "2320013"
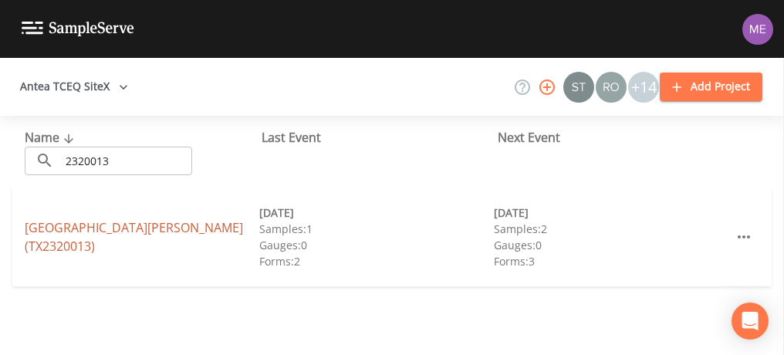
click at [122, 225] on link "[GEOGRAPHIC_DATA][PERSON_NAME] (TX2320013)" at bounding box center [134, 236] width 218 height 35
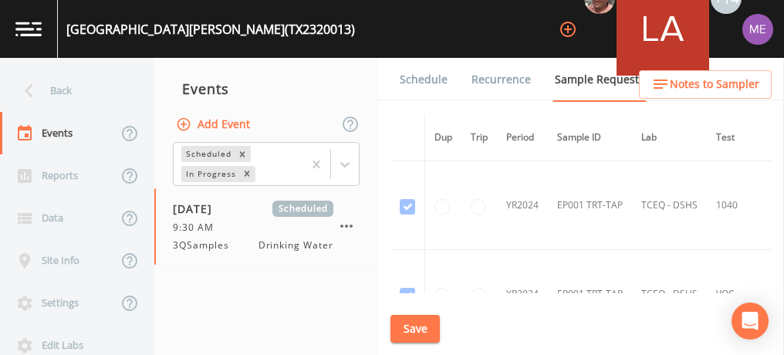
click at [420, 81] on link "Schedule" at bounding box center [423, 79] width 52 height 43
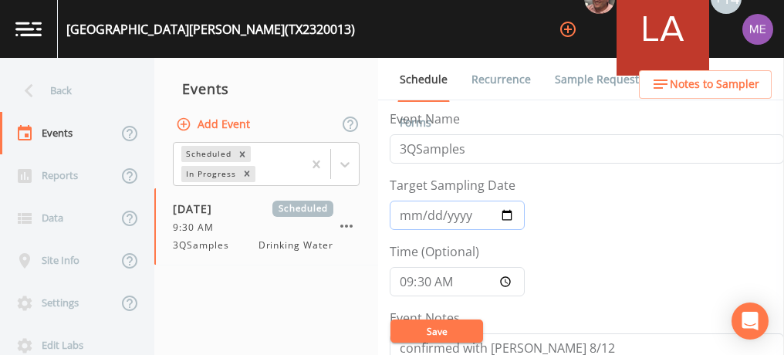
click at [405, 215] on input "[DATE]" at bounding box center [457, 215] width 135 height 29
type input "[DATE]"
click at [404, 282] on input "09:30:00" at bounding box center [457, 281] width 135 height 29
type input "10:30"
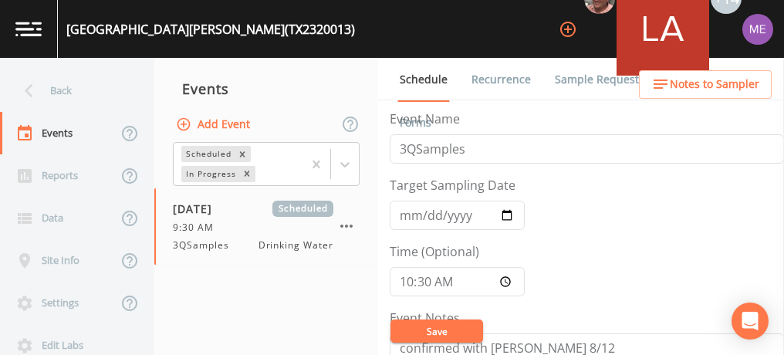
click at [435, 332] on button "Save" at bounding box center [436, 330] width 93 height 23
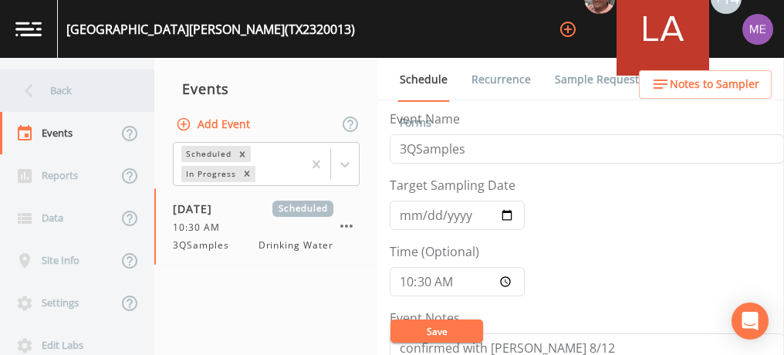
click at [55, 88] on div "Back" at bounding box center [69, 90] width 139 height 42
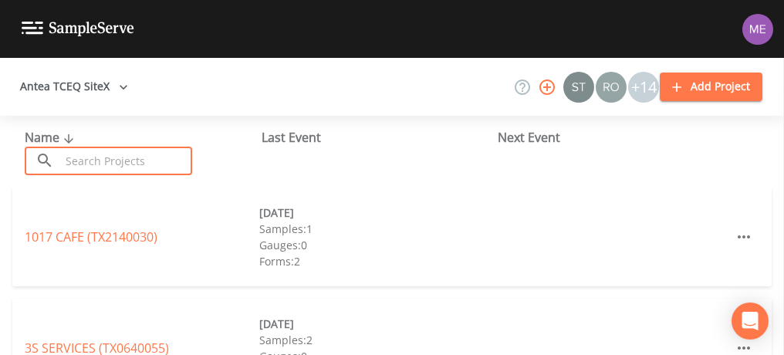
click at [124, 167] on input "text" at bounding box center [126, 161] width 132 height 29
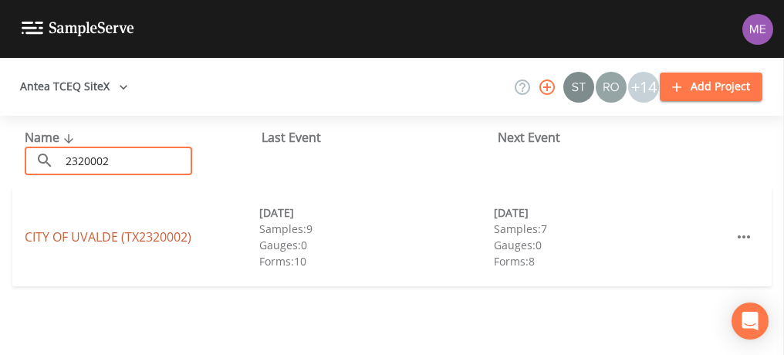
type input "2320002"
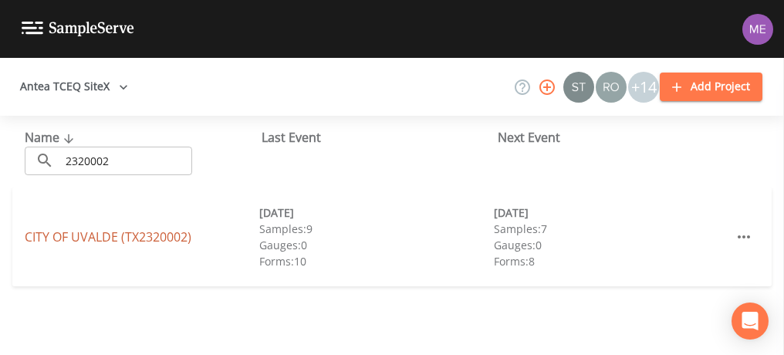
click at [99, 234] on link "CITY OF [GEOGRAPHIC_DATA] (TX2320002)" at bounding box center [108, 236] width 167 height 17
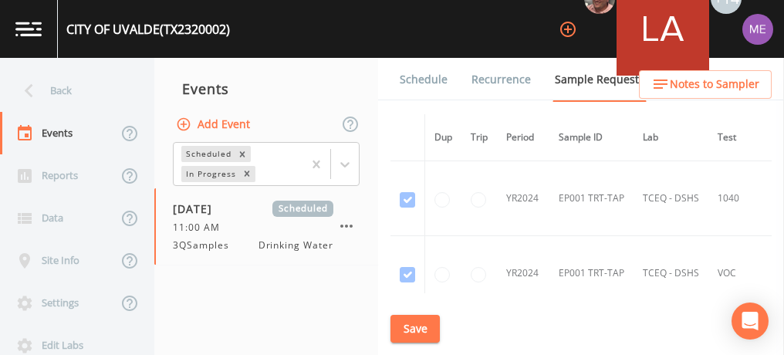
click at [421, 83] on link "Schedule" at bounding box center [423, 79] width 52 height 43
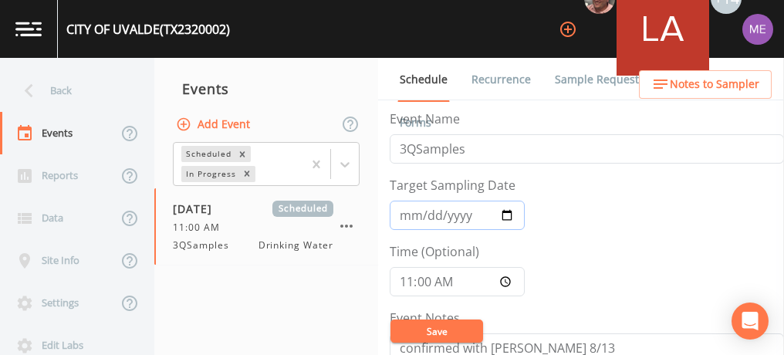
click at [404, 216] on input "[DATE]" at bounding box center [457, 215] width 135 height 29
type input "[DATE]"
click at [407, 275] on input "11:00:00" at bounding box center [457, 281] width 135 height 29
type input "12:00"
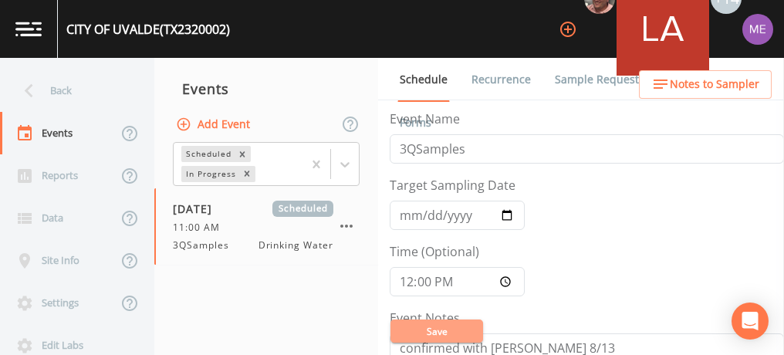
click at [443, 327] on button "Save" at bounding box center [436, 330] width 93 height 23
